Goal: Information Seeking & Learning: Learn about a topic

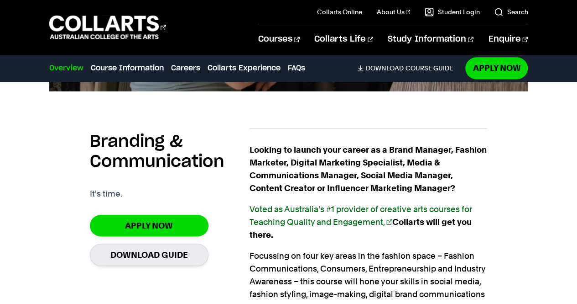
scroll to position [575, 0]
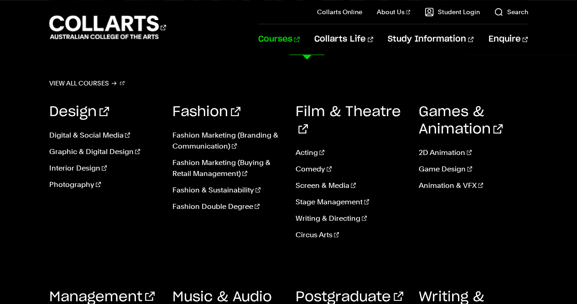
click at [300, 36] on link "Courses" at bounding box center [279, 39] width 42 height 30
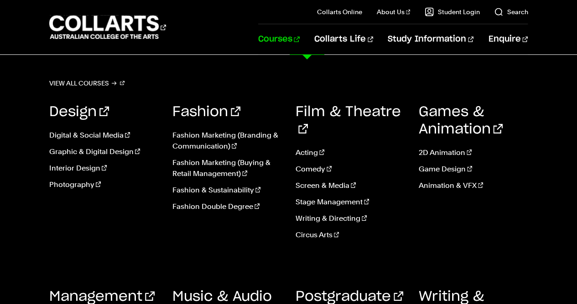
click at [200, 110] on link "Fashion" at bounding box center [207, 112] width 68 height 14
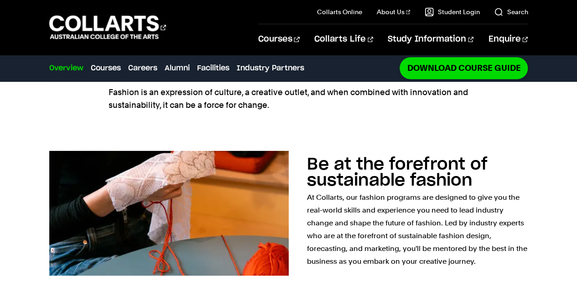
scroll to position [400, 0]
